Goal: Information Seeking & Learning: Check status

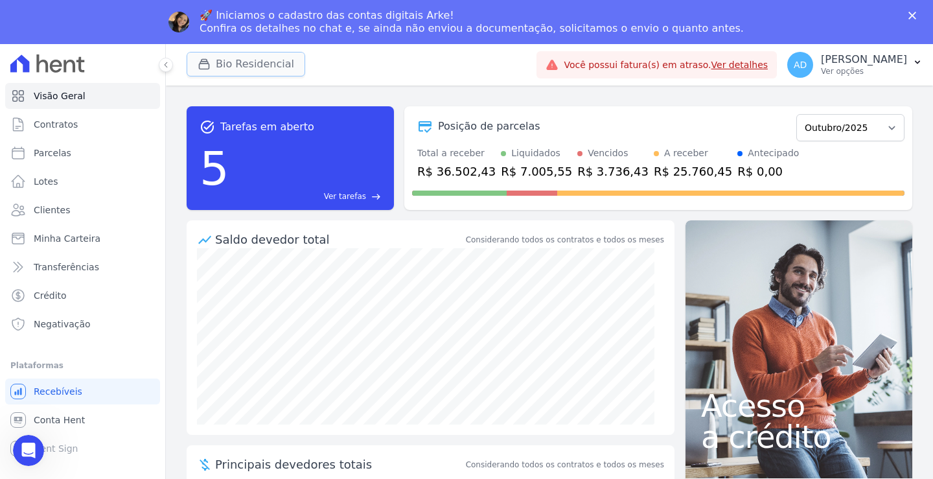
click at [229, 67] on button "Bio Residencial" at bounding box center [246, 64] width 119 height 25
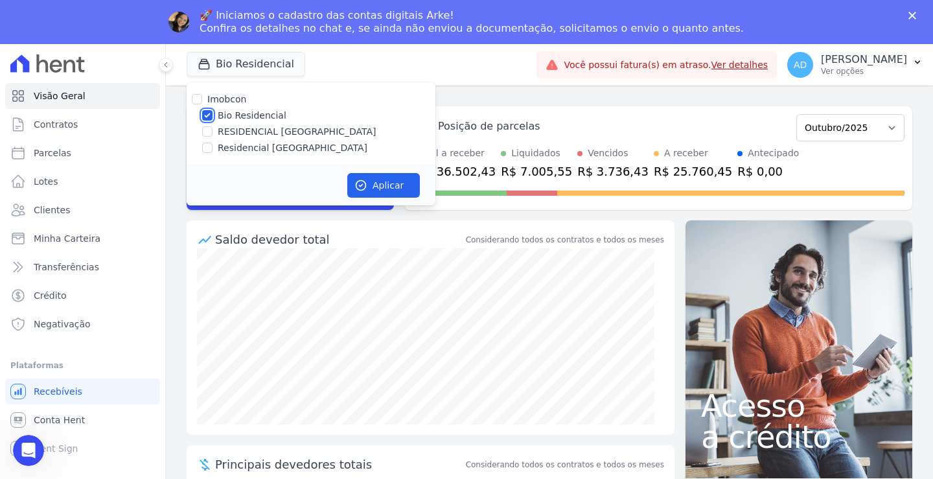
click at [207, 115] on input "Bio Residencial" at bounding box center [207, 115] width 10 height 10
checkbox input "false"
click at [205, 144] on input "Residencial [GEOGRAPHIC_DATA]" at bounding box center [207, 147] width 10 height 10
checkbox input "true"
click at [363, 183] on icon "button" at bounding box center [360, 185] width 13 height 13
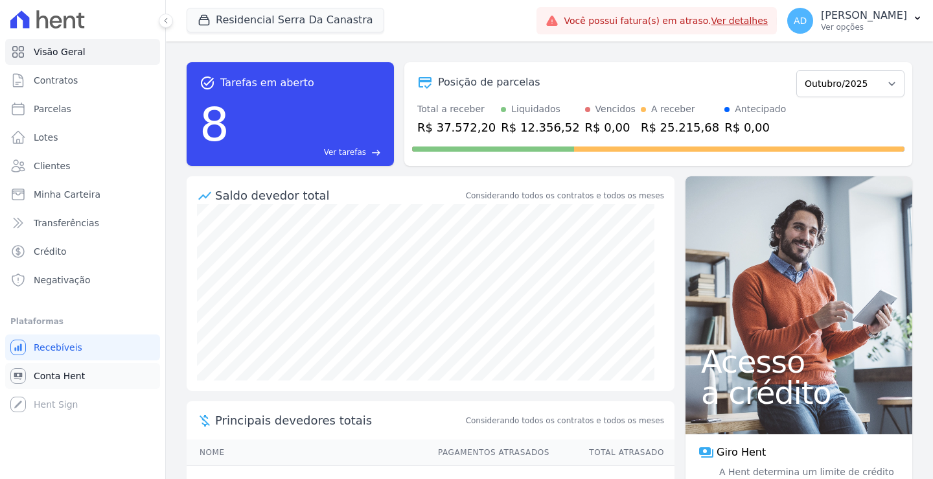
click at [89, 376] on ul "Você não possui Hent Sign ativado. Para saber mais, fale com a equipe Hent. Rec…" at bounding box center [82, 375] width 155 height 83
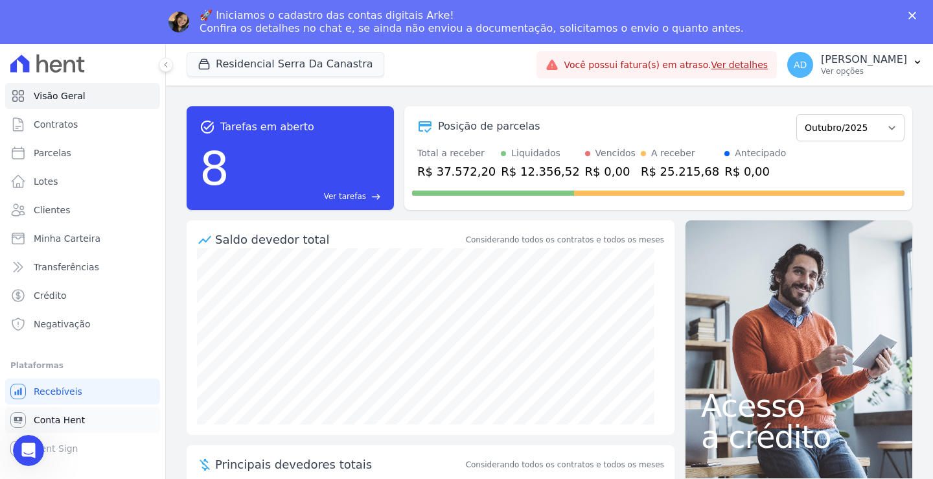
click at [63, 421] on span "Conta Hent" at bounding box center [59, 419] width 51 height 13
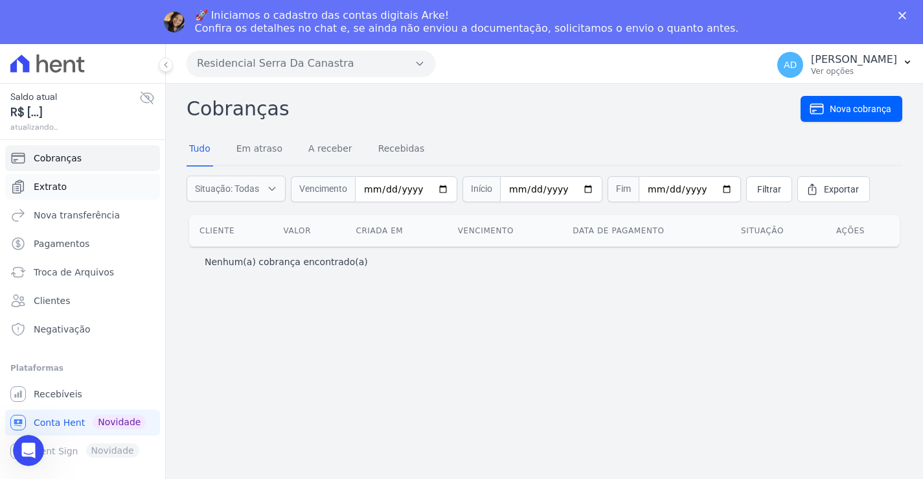
click at [46, 190] on span "Extrato" at bounding box center [50, 186] width 33 height 13
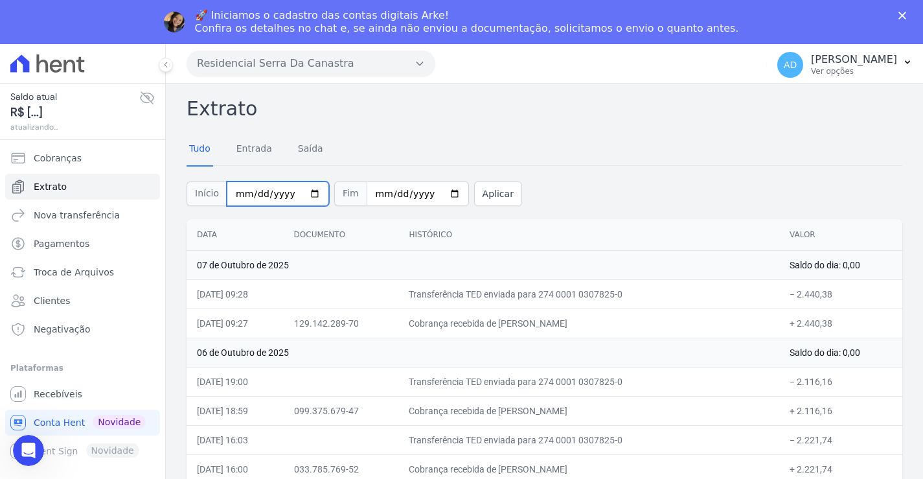
drag, startPoint x: 310, startPoint y: 192, endPoint x: 295, endPoint y: 205, distance: 20.2
click at [309, 192] on input "[DATE]" at bounding box center [278, 193] width 102 height 25
type input "2025-09-01"
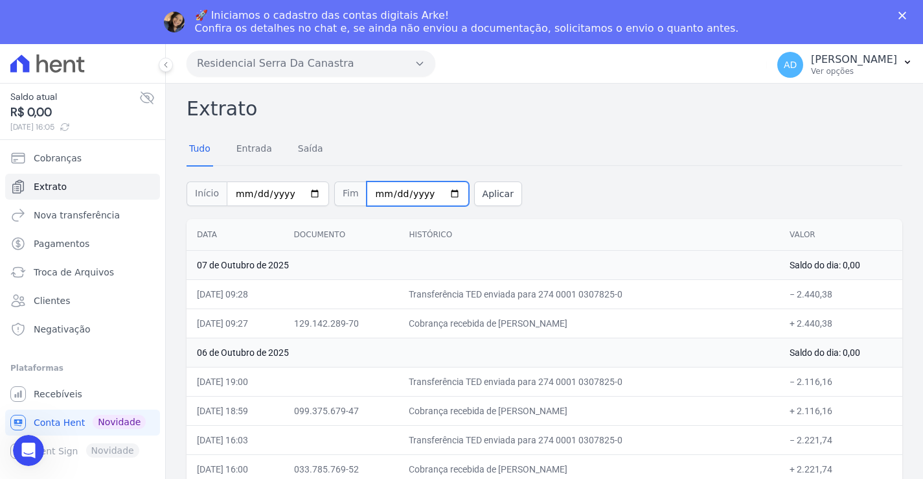
click at [432, 198] on input "[DATE]" at bounding box center [418, 193] width 102 height 25
type input "2025-09-30"
click at [474, 200] on button "Aplicar" at bounding box center [498, 193] width 48 height 25
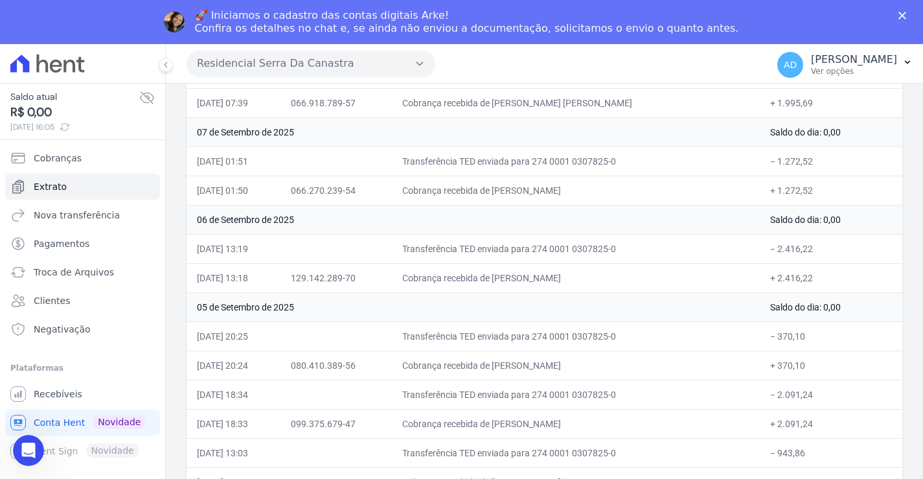
scroll to position [1101, 0]
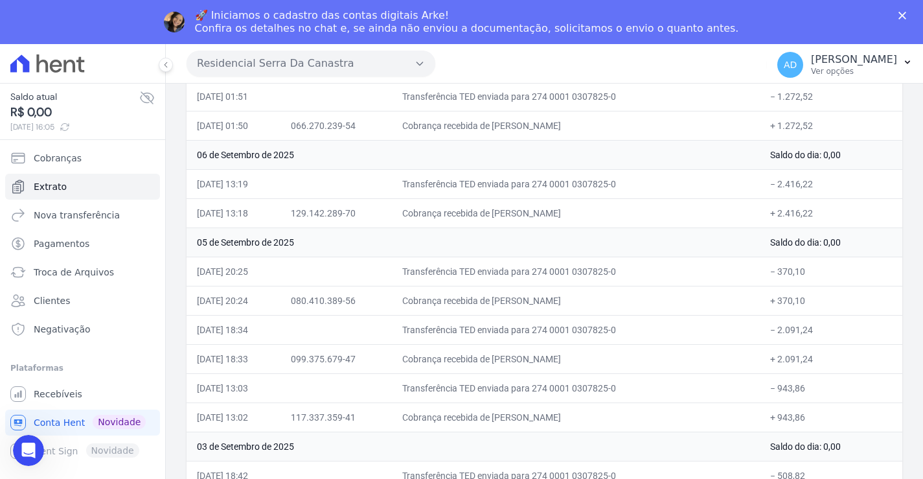
drag, startPoint x: 520, startPoint y: 301, endPoint x: 580, endPoint y: 301, distance: 60.2
click at [580, 301] on td "Cobrança recebida de VICTOR ALCIDES CORREA JUNIOR" at bounding box center [576, 300] width 368 height 29
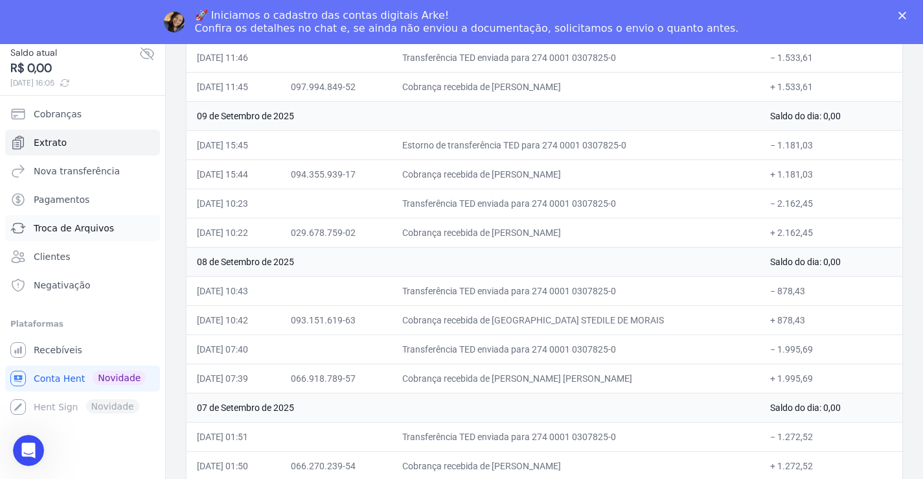
scroll to position [713, 0]
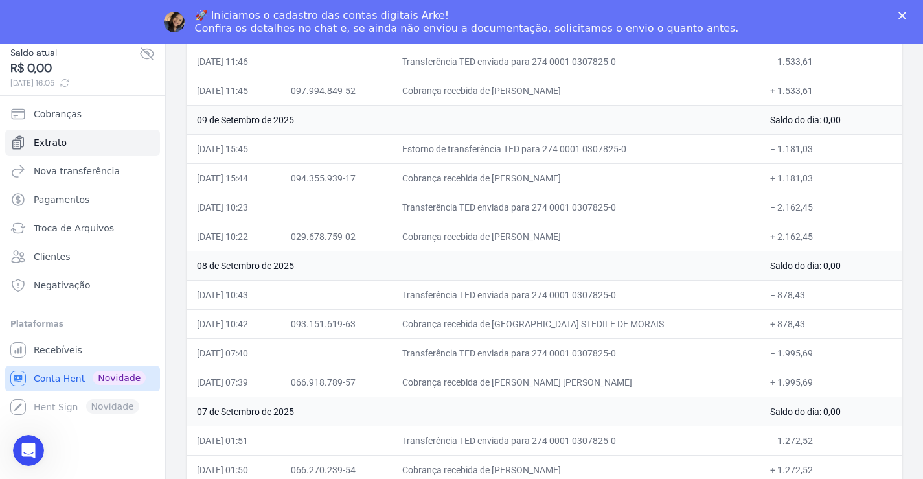
click at [51, 372] on span "Conta Hent" at bounding box center [59, 378] width 51 height 13
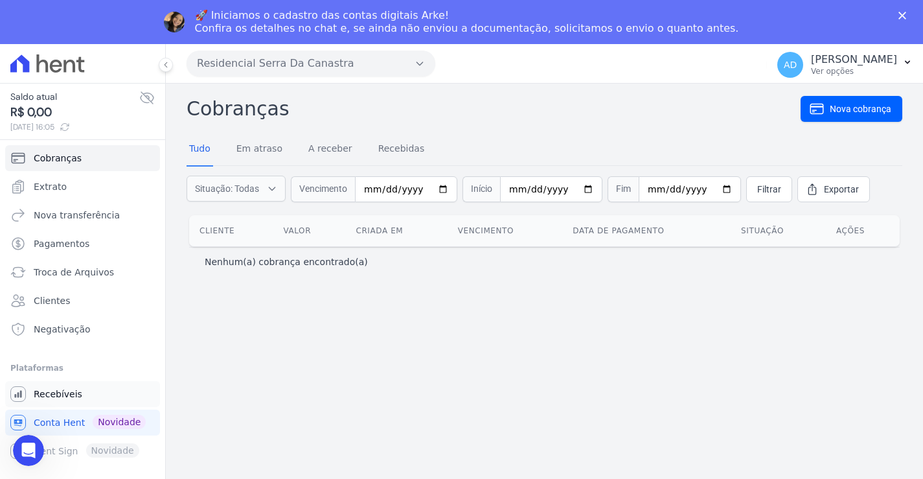
click at [50, 390] on span "Recebíveis" at bounding box center [58, 393] width 49 height 13
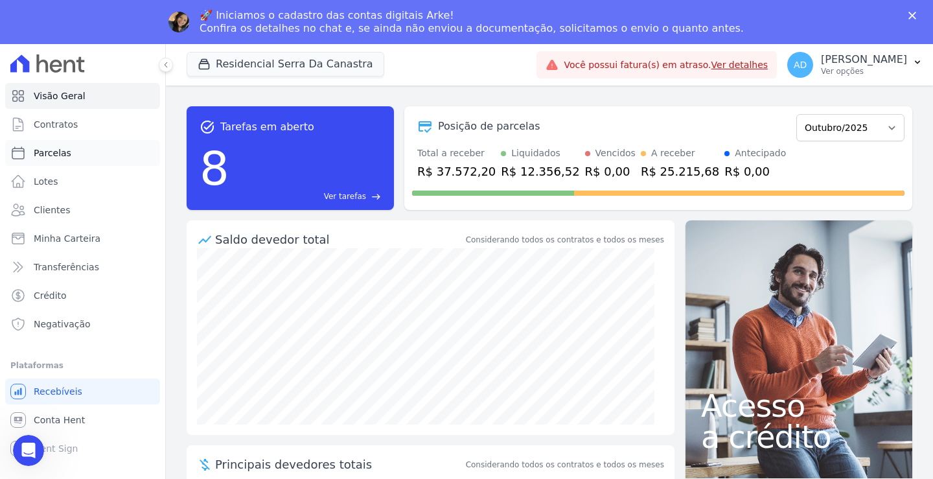
click at [51, 150] on span "Parcelas" at bounding box center [53, 152] width 38 height 13
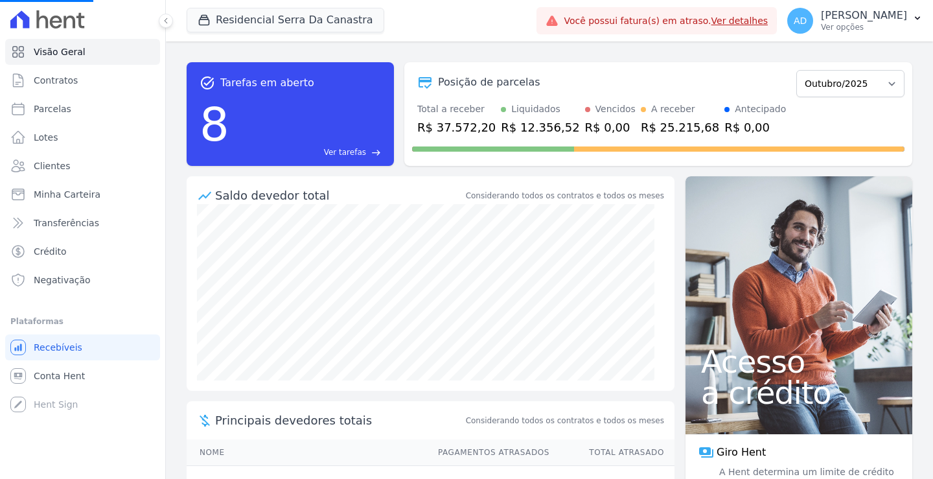
select select
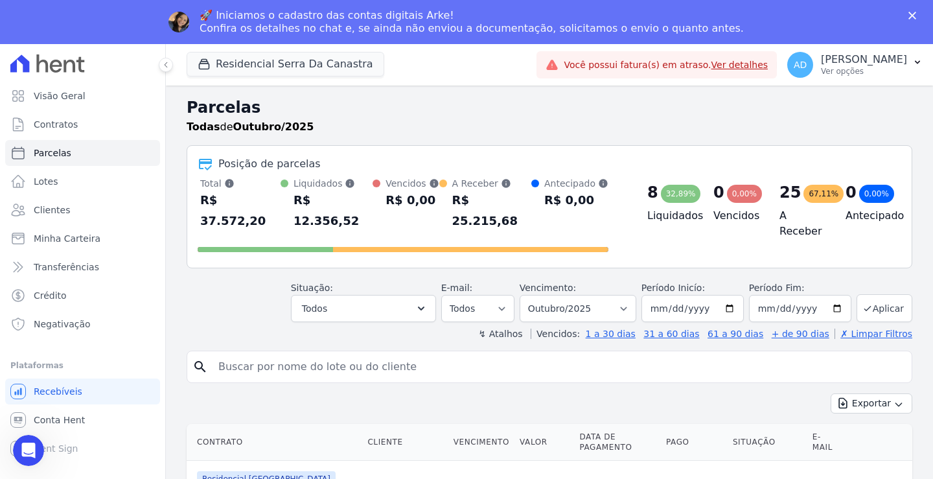
click at [316, 327] on div "↯ Atalhos Vencidos: 1 a 30 dias 31 a 60 dias 61 a 90 dias + de 90 dias ✗ Limpar…" at bounding box center [549, 333] width 725 height 13
click at [315, 354] on input "search" at bounding box center [558, 367] width 696 height 26
type input "vitor"
select select
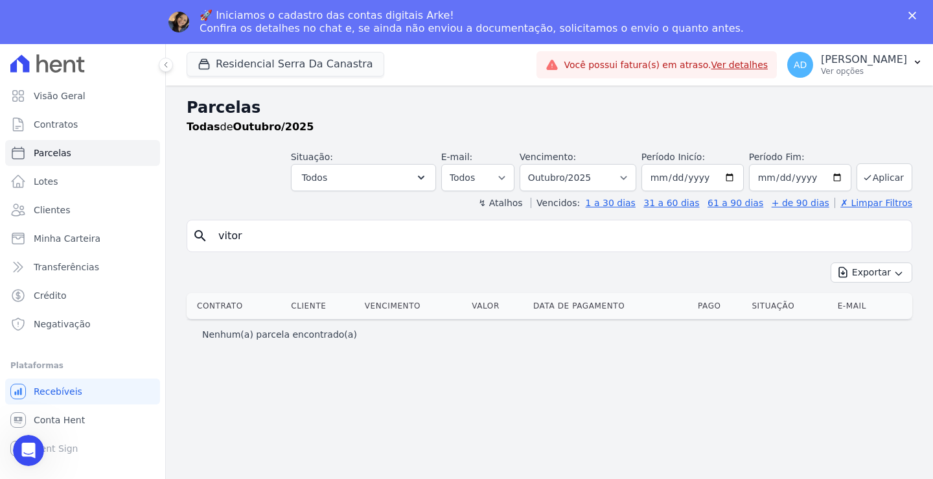
drag, startPoint x: 224, startPoint y: 242, endPoint x: 231, endPoint y: 259, distance: 18.6
click at [223, 242] on input "vitor" at bounding box center [558, 236] width 696 height 26
type input "victor"
select select
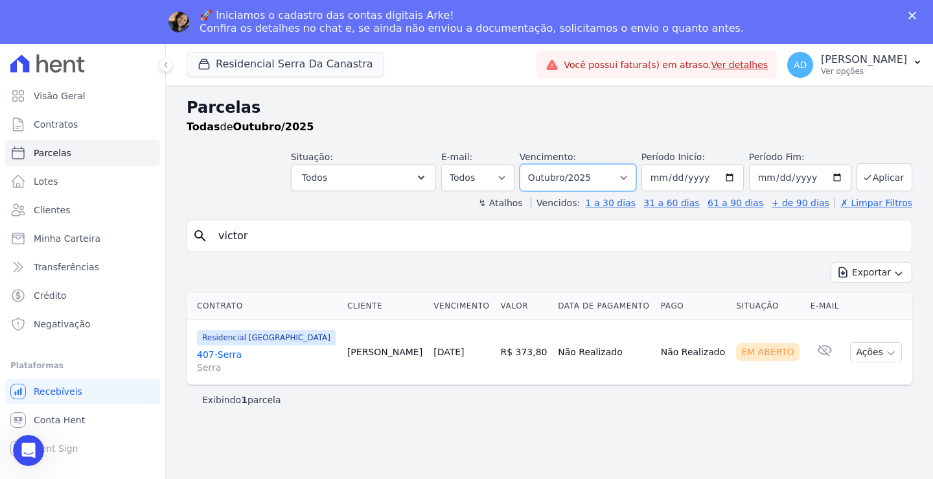
click at [636, 181] on select "Filtrar por período ──────── Todos os meses Março/2024 Abril/2024 Maio/2024 Jun…" at bounding box center [577, 177] width 117 height 27
select select "09/2025"
click at [538, 164] on select "Filtrar por período ──────── Todos os meses Março/2024 Abril/2024 Maio/2024 Jun…" at bounding box center [577, 177] width 117 height 27
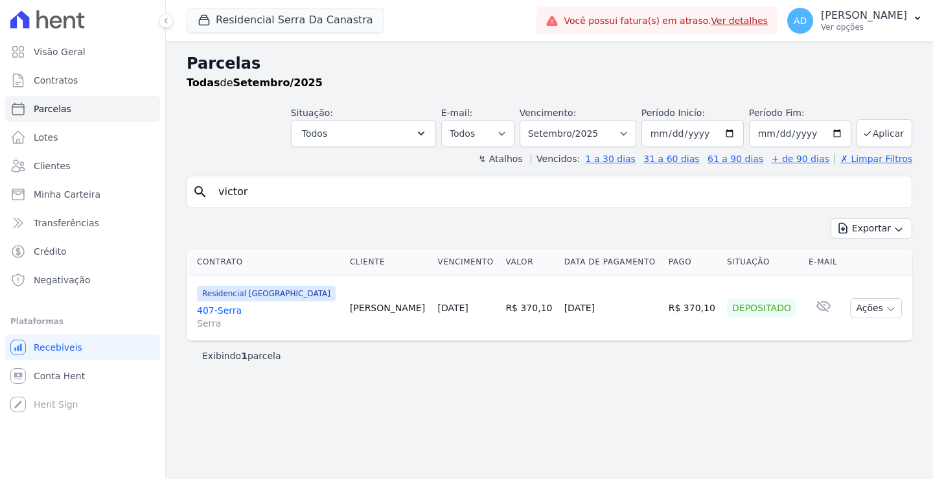
select select
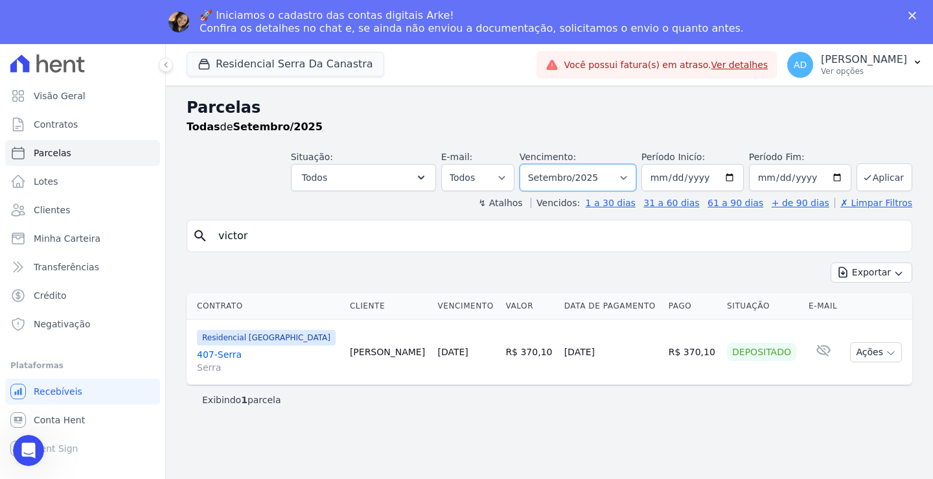
click at [625, 173] on select "Filtrar por período ──────── Todos os meses Março/2024 Abril/2024 Maio/2024 Jun…" at bounding box center [577, 177] width 117 height 27
click at [622, 182] on select "Filtrar por período ──────── Todos os meses Março/2024 Abril/2024 Maio/2024 Jun…" at bounding box center [577, 177] width 117 height 27
select select "08/2025"
click at [538, 164] on select "Filtrar por período ──────── Todos os meses Março/2024 Abril/2024 Maio/2024 Jun…" at bounding box center [577, 177] width 117 height 27
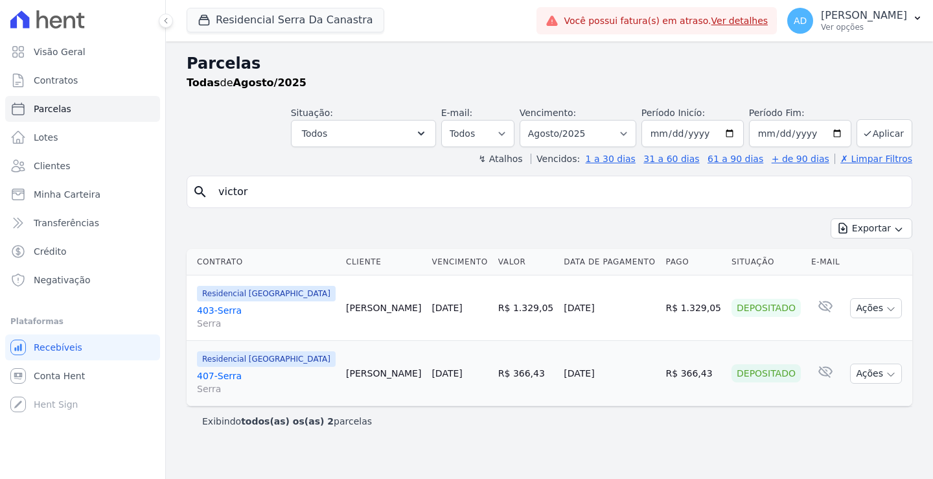
select select
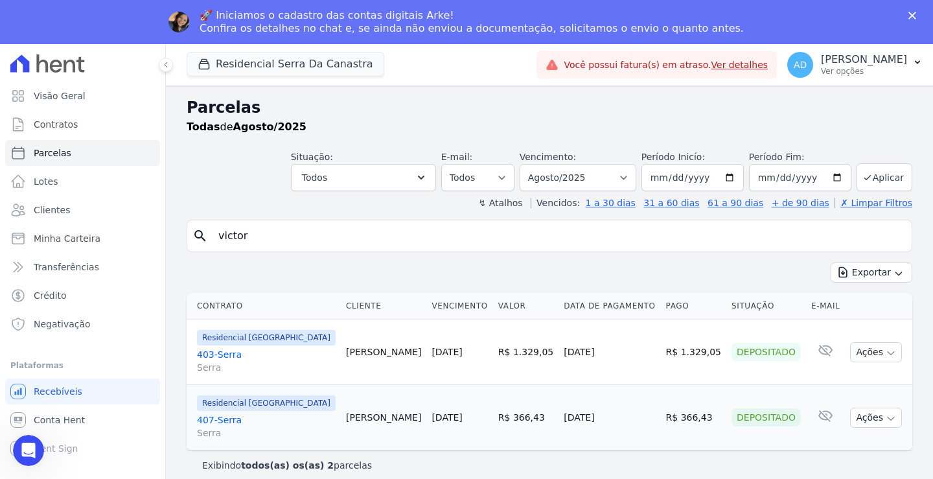
click at [435, 417] on link "[DATE]" at bounding box center [446, 417] width 30 height 10
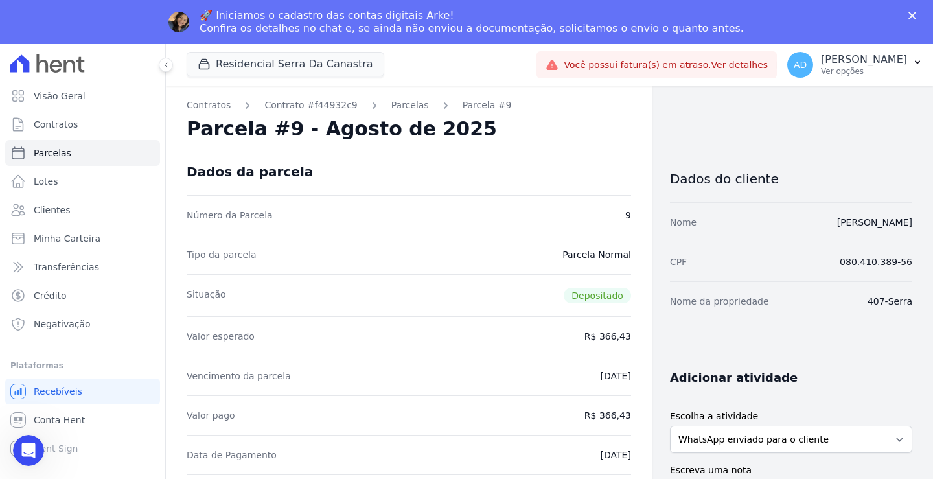
select select
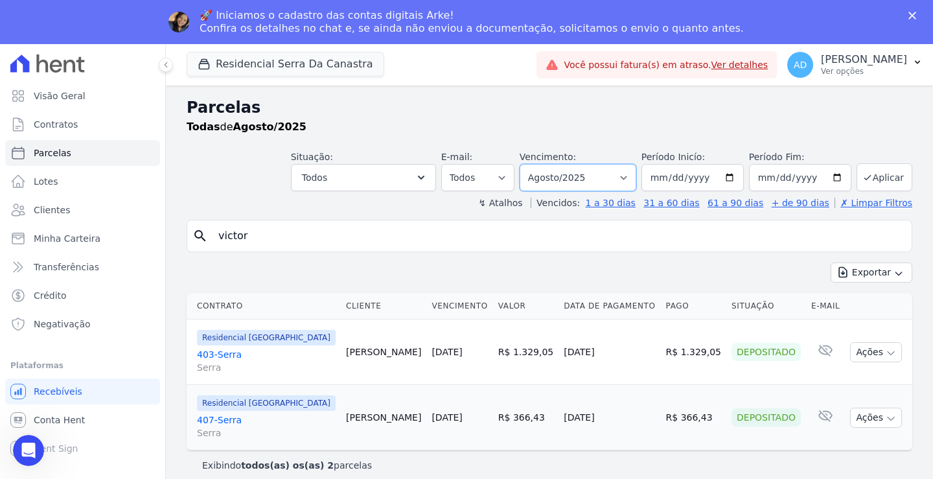
click at [617, 174] on select "Filtrar por período ──────── Todos os meses Março/2024 Abril/2024 Maio/2024 Jun…" at bounding box center [577, 177] width 117 height 27
select select "09/2025"
click at [538, 164] on select "Filtrar por período ──────── Todos os meses Março/2024 Abril/2024 Maio/2024 Jun…" at bounding box center [577, 177] width 117 height 27
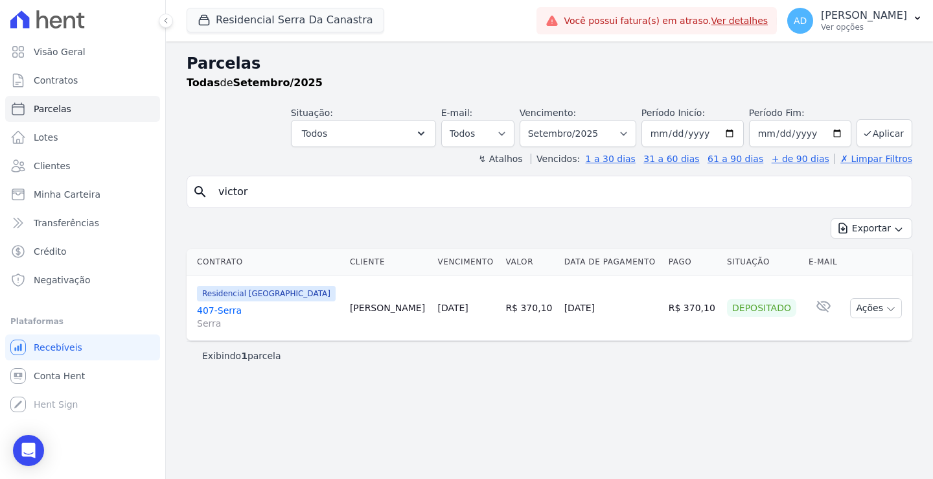
select select
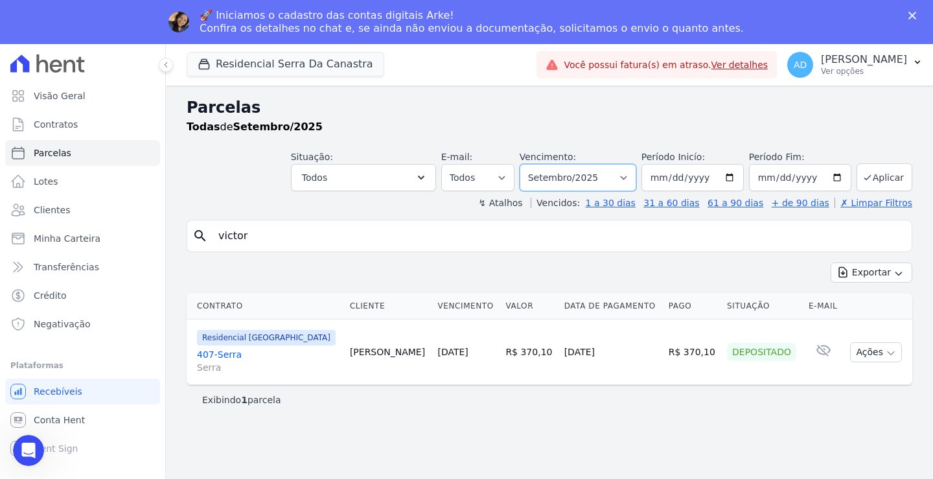
click at [633, 185] on select "Filtrar por período ──────── Todos os meses Março/2024 Abril/2024 Maio/2024 Jun…" at bounding box center [577, 177] width 117 height 27
select select "10/2025"
click at [538, 164] on select "Filtrar por período ──────── Todos os meses Março/2024 Abril/2024 Maio/2024 Jun…" at bounding box center [577, 177] width 117 height 27
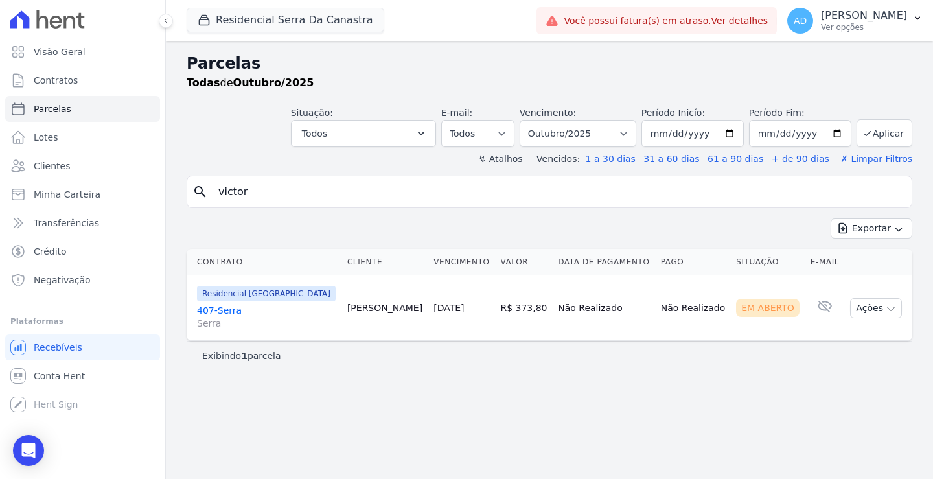
select select
